Goal: Information Seeking & Learning: Learn about a topic

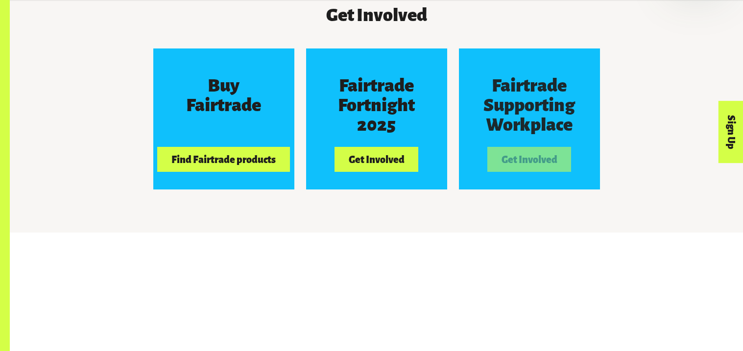
scroll to position [934, 0]
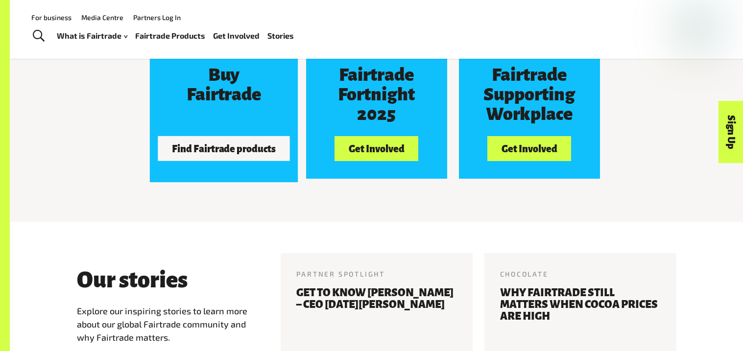
click at [257, 151] on button "Find Fairtrade products" at bounding box center [224, 148] width 132 height 24
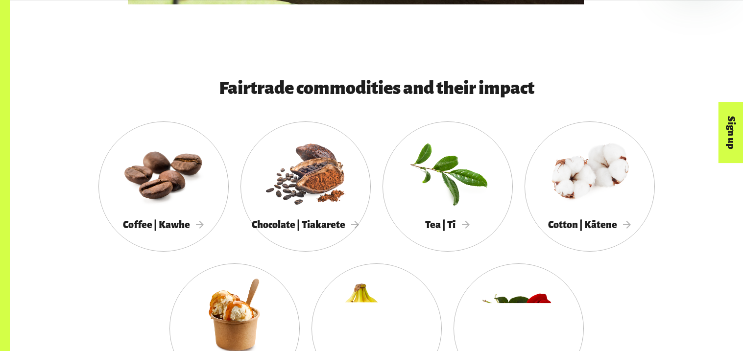
scroll to position [842, 0]
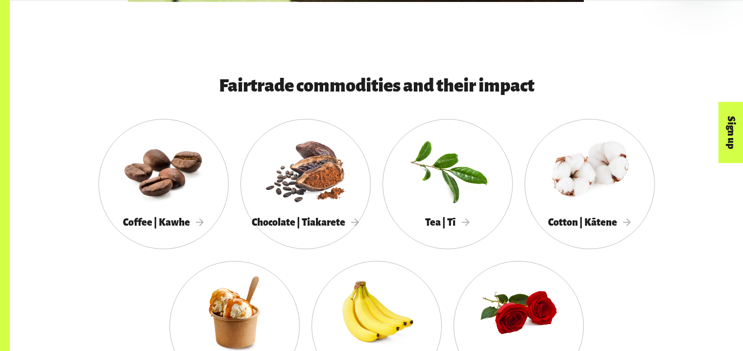
click at [391, 172] on div at bounding box center [448, 170] width 130 height 85
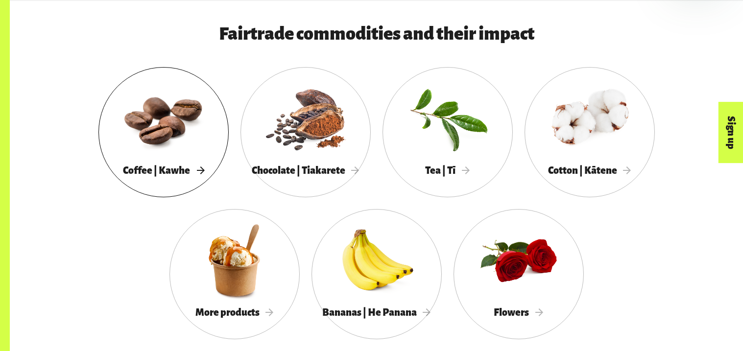
scroll to position [892, 0]
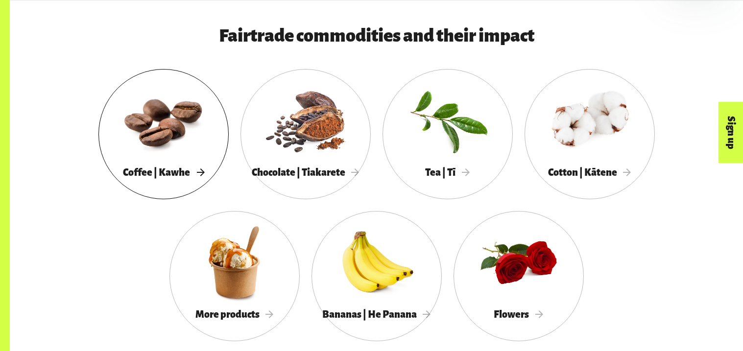
click at [165, 148] on div at bounding box center [163, 120] width 130 height 85
click at [309, 93] on div at bounding box center [306, 120] width 130 height 85
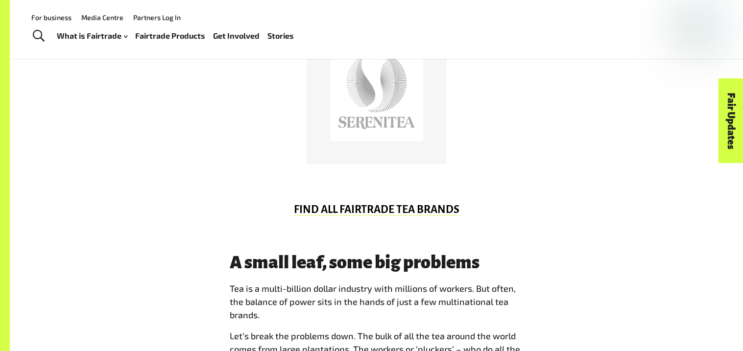
scroll to position [595, 0]
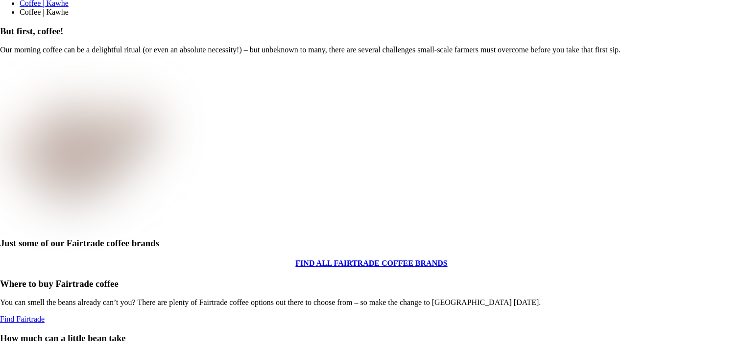
scroll to position [575, 0]
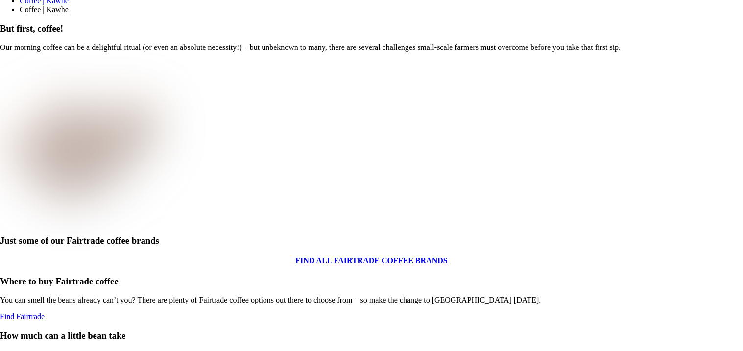
click at [446, 256] on div at bounding box center [371, 256] width 743 height 0
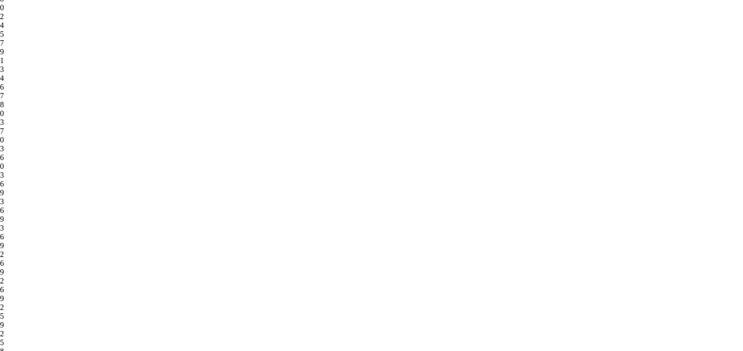
scroll to position [1697, 0]
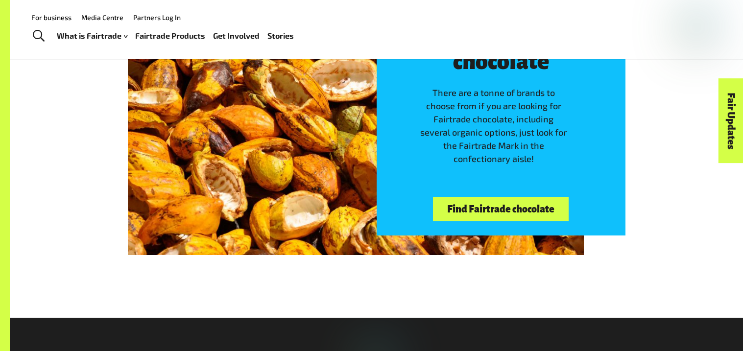
scroll to position [2150, 0]
